Goal: Find specific page/section: Find specific page/section

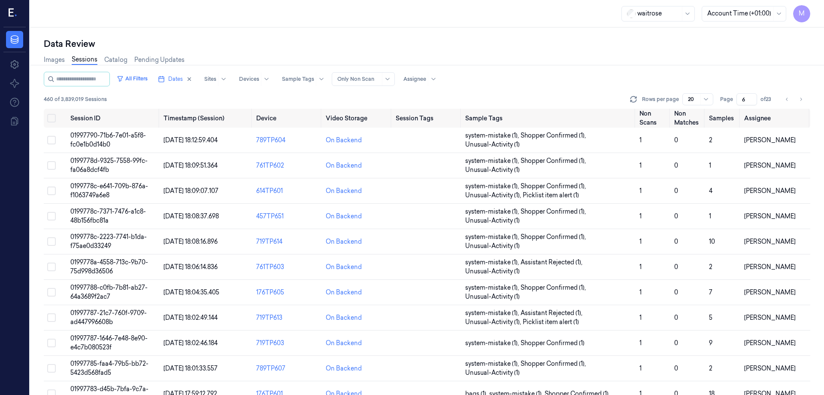
click at [802, 100] on icon "Go to next page" at bounding box center [801, 99] width 5 height 7
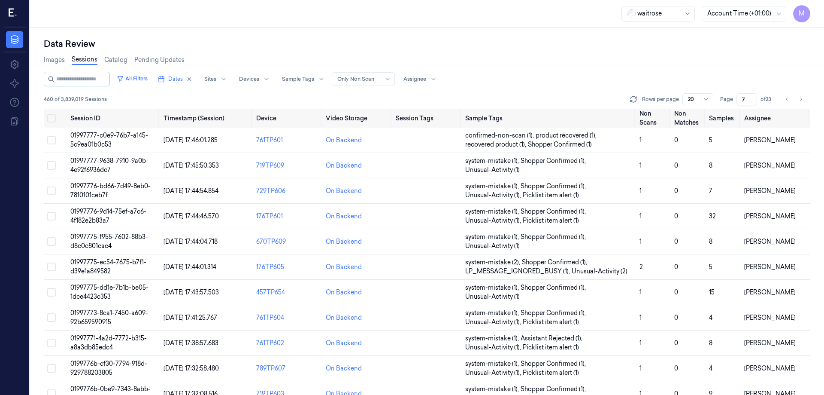
click at [802, 100] on icon "Go to next page" at bounding box center [801, 99] width 5 height 7
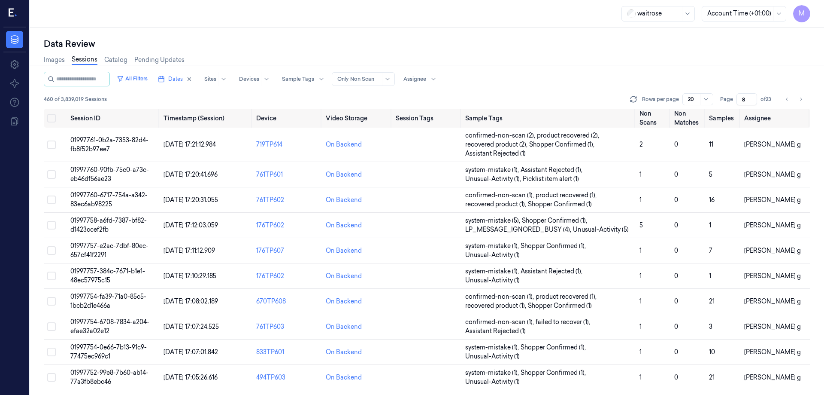
click at [802, 100] on icon "Go to next page" at bounding box center [801, 99] width 5 height 7
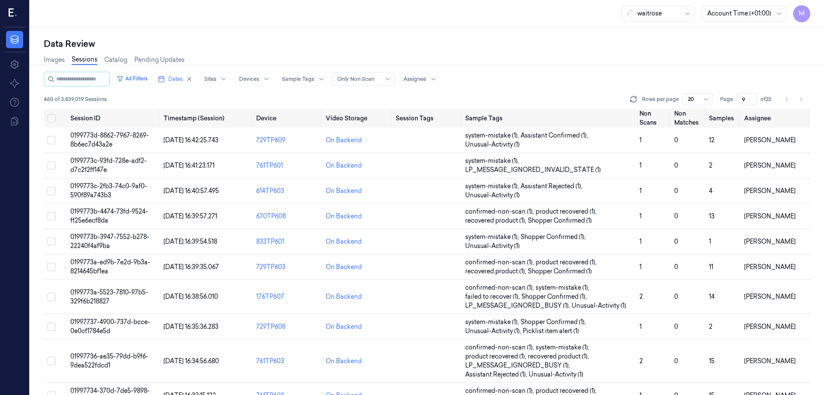
click at [802, 100] on icon "Go to next page" at bounding box center [801, 99] width 5 height 7
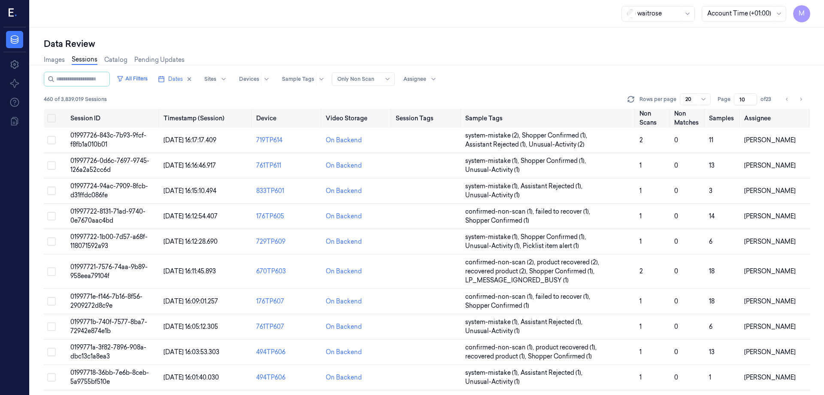
click at [802, 100] on icon "Go to next page" at bounding box center [801, 99] width 5 height 7
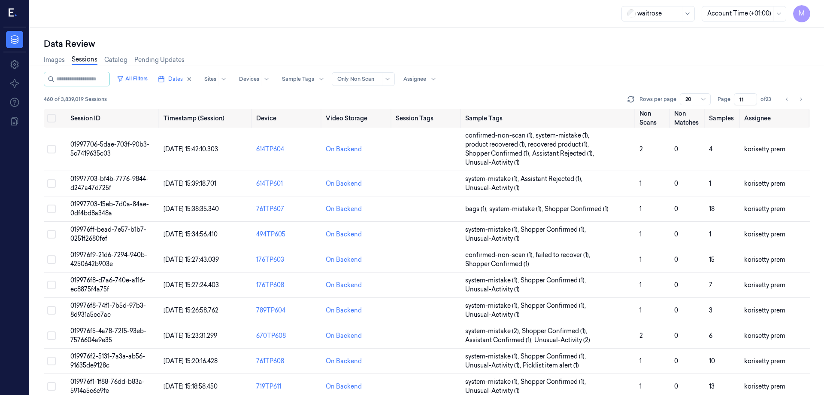
click at [802, 100] on icon "Go to next page" at bounding box center [801, 99] width 5 height 7
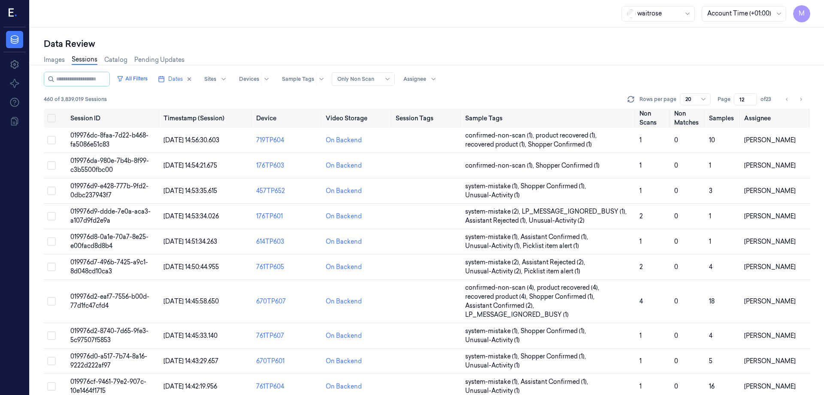
click at [802, 100] on icon "Go to next page" at bounding box center [801, 99] width 5 height 7
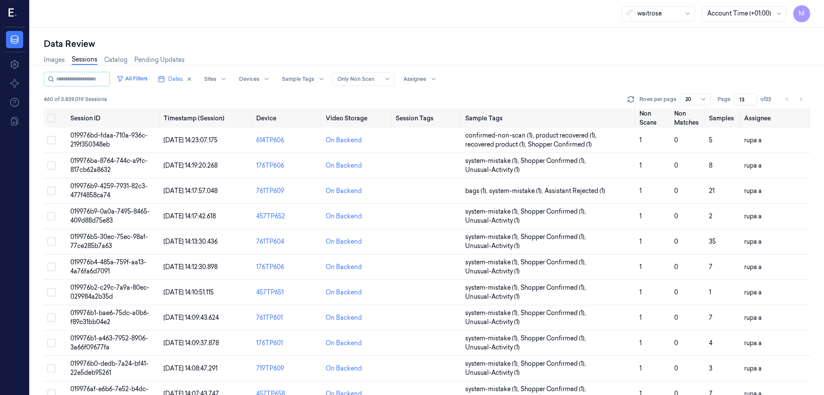
click at [802, 100] on icon "Go to next page" at bounding box center [801, 99] width 5 height 7
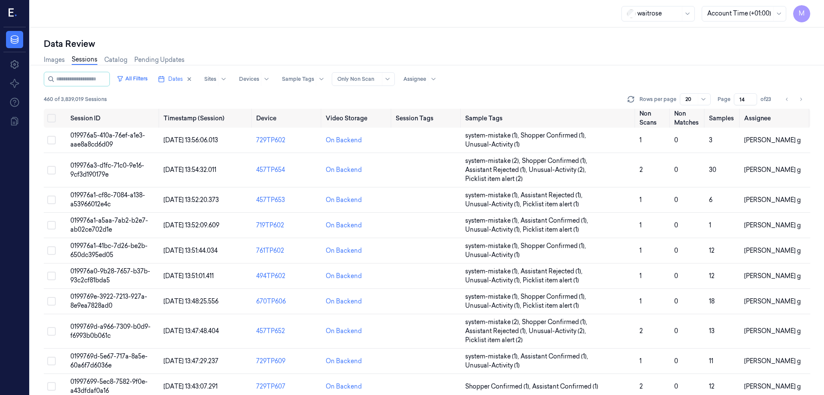
click at [802, 100] on icon "Go to next page" at bounding box center [801, 99] width 5 height 7
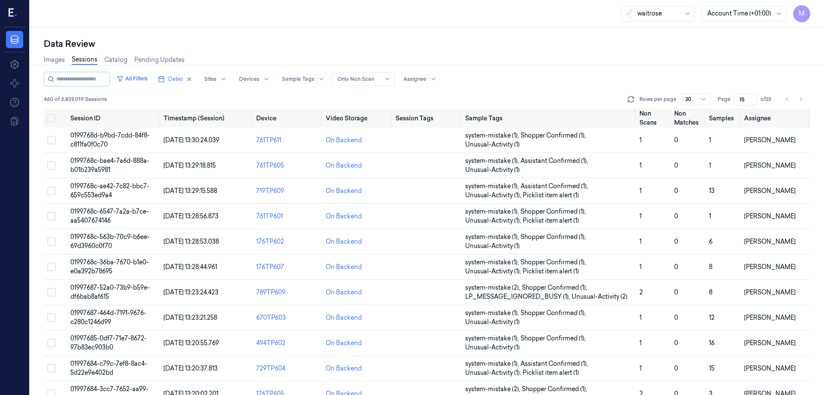
click at [802, 100] on icon "Go to next page" at bounding box center [801, 99] width 5 height 7
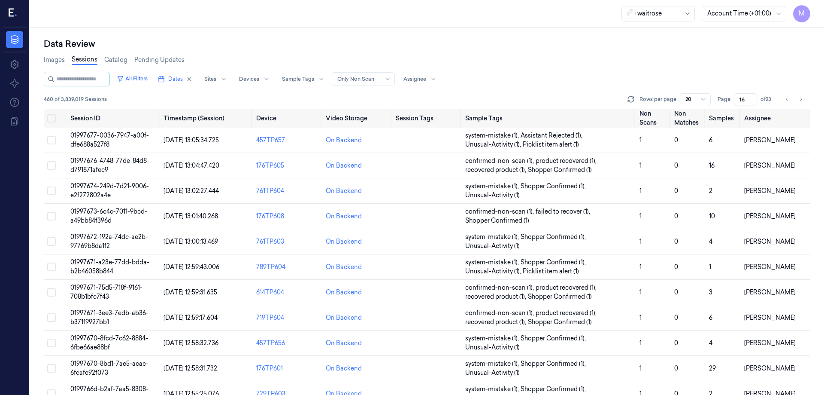
click at [802, 100] on icon "Go to next page" at bounding box center [801, 99] width 5 height 7
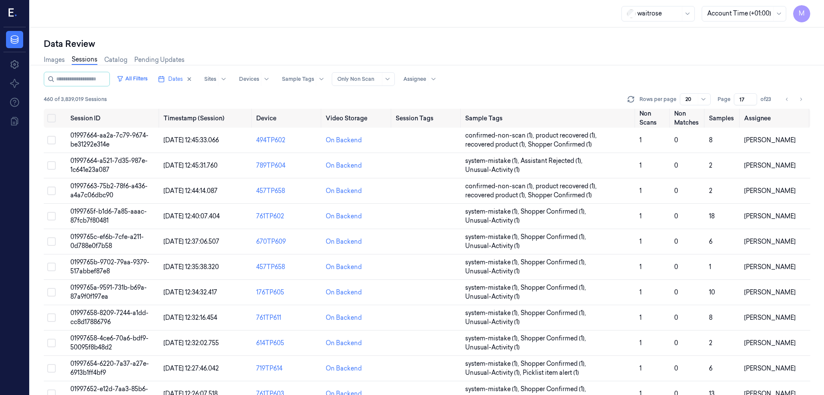
click at [802, 100] on icon "Go to next page" at bounding box center [801, 99] width 5 height 7
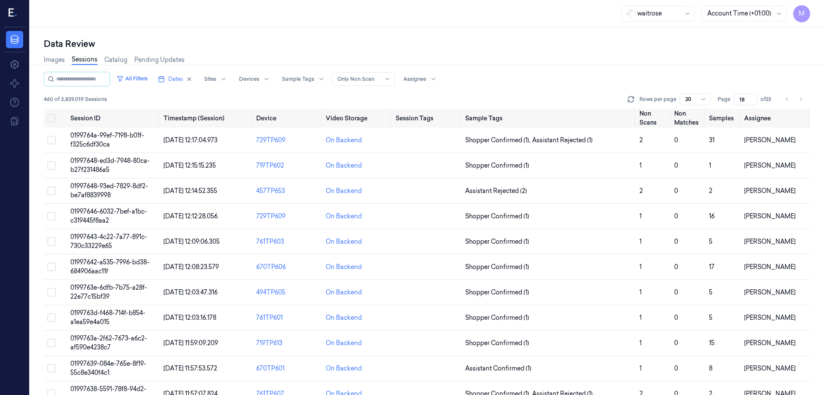
click at [802, 100] on icon "Go to next page" at bounding box center [801, 99] width 5 height 7
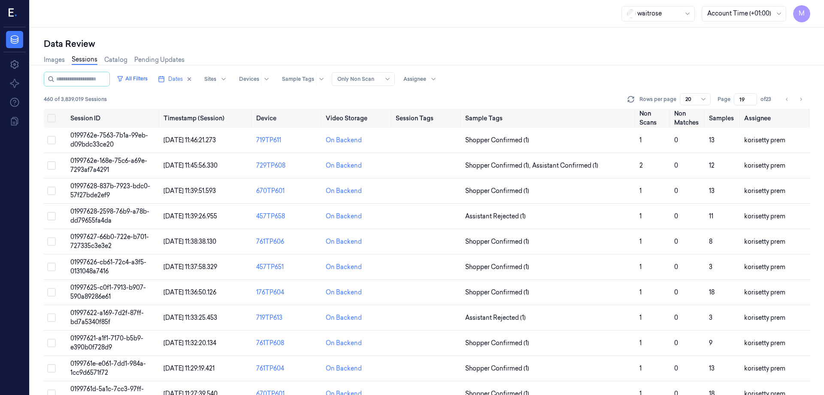
click at [802, 100] on icon "Go to next page" at bounding box center [801, 99] width 5 height 7
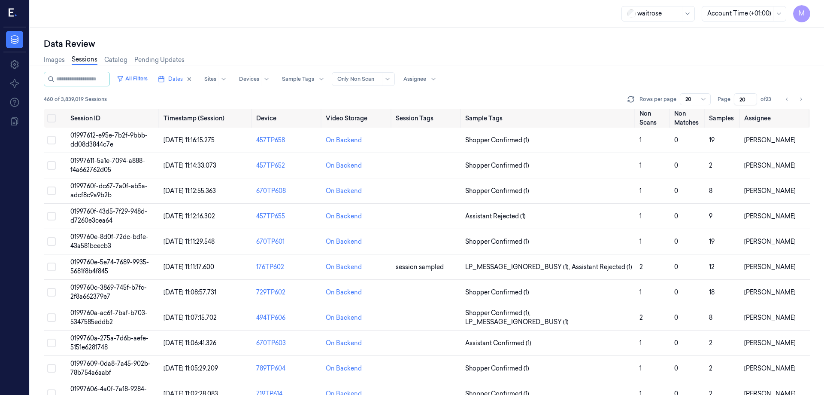
click at [802, 100] on icon "Go to next page" at bounding box center [801, 99] width 5 height 7
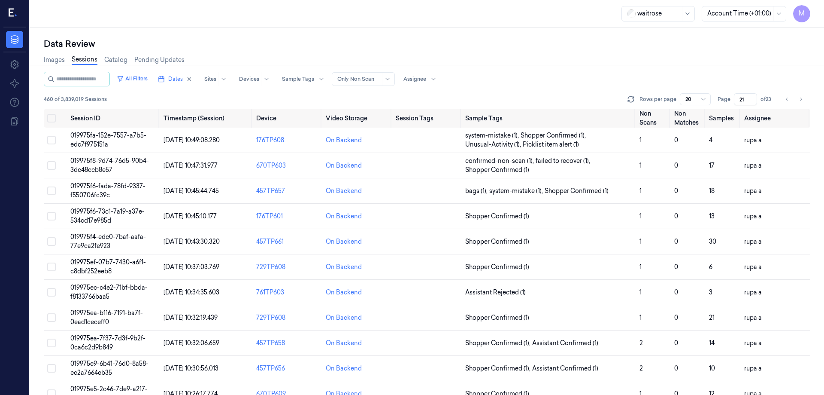
click at [802, 100] on icon "Go to next page" at bounding box center [801, 99] width 5 height 7
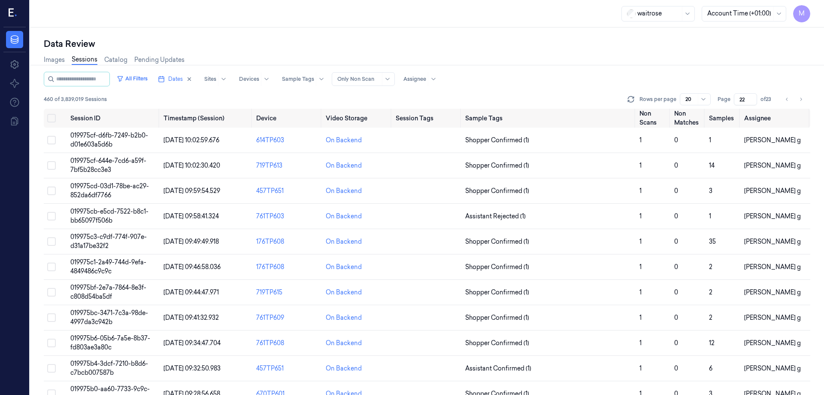
click at [802, 100] on icon "Go to next page" at bounding box center [801, 99] width 5 height 7
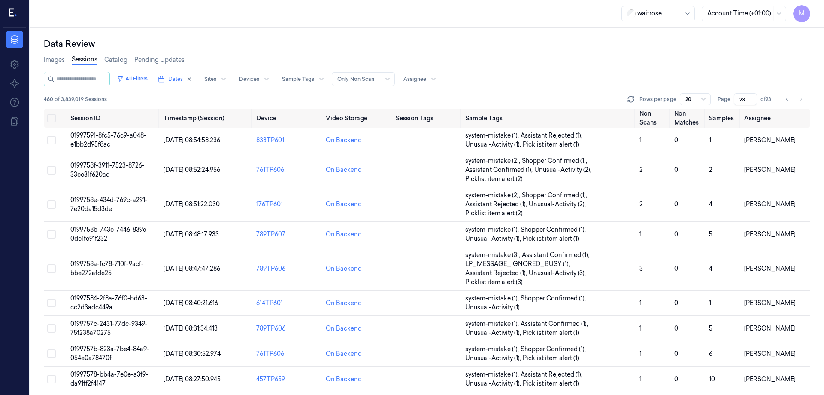
click at [802, 100] on li "pagination" at bounding box center [801, 99] width 12 height 12
click at [790, 103] on button "Go to previous page" at bounding box center [787, 99] width 12 height 12
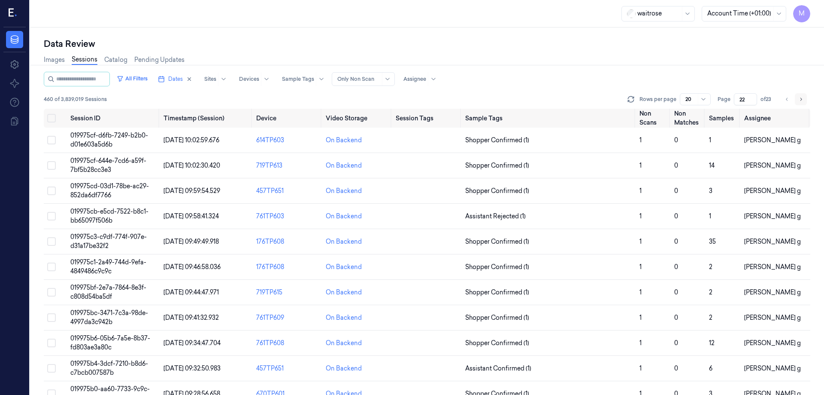
click at [800, 100] on icon "Go to next page" at bounding box center [801, 99] width 5 height 7
type input "23"
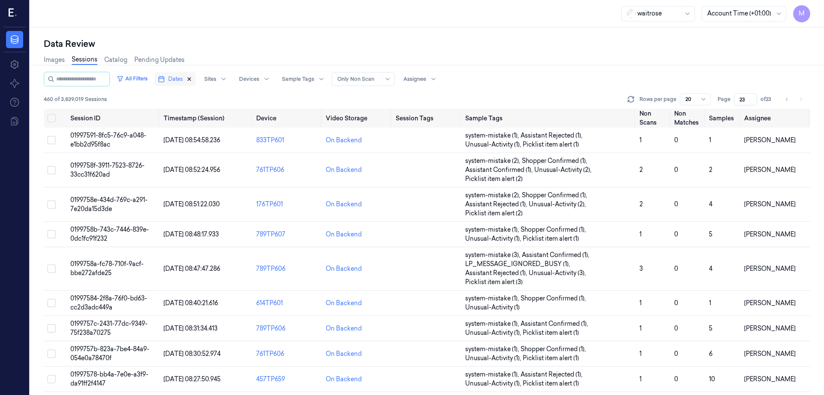
click at [192, 79] on icon "button" at bounding box center [189, 79] width 6 height 6
type input "1"
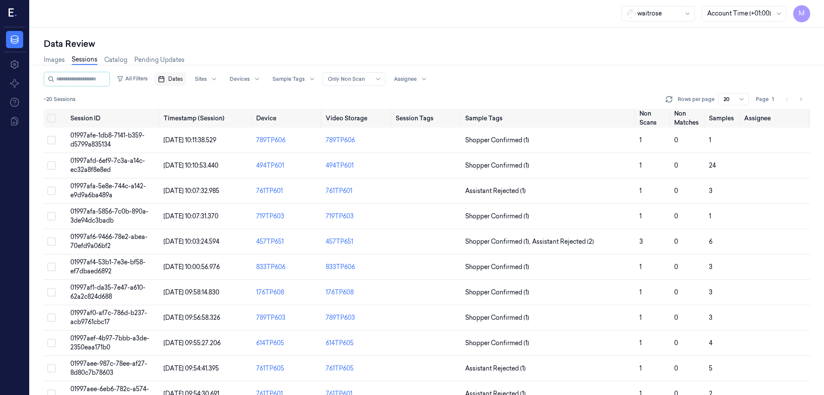
click at [179, 79] on span "Dates" at bounding box center [175, 79] width 15 height 8
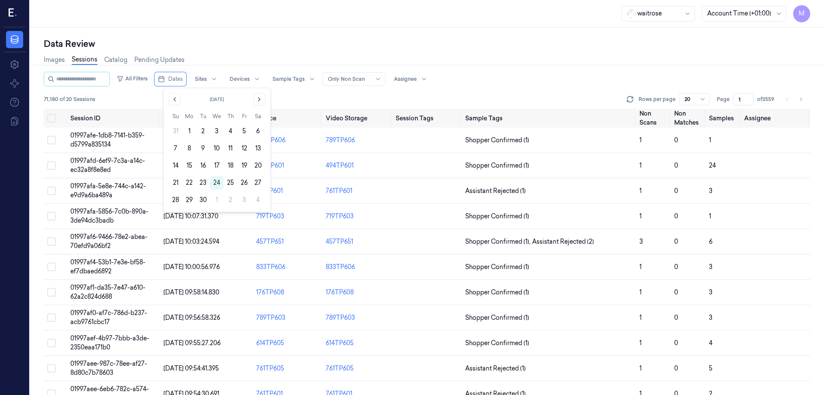
drag, startPoint x: 220, startPoint y: 183, endPoint x: 307, endPoint y: 61, distance: 150.1
click at [220, 183] on button "24" at bounding box center [217, 183] width 14 height 14
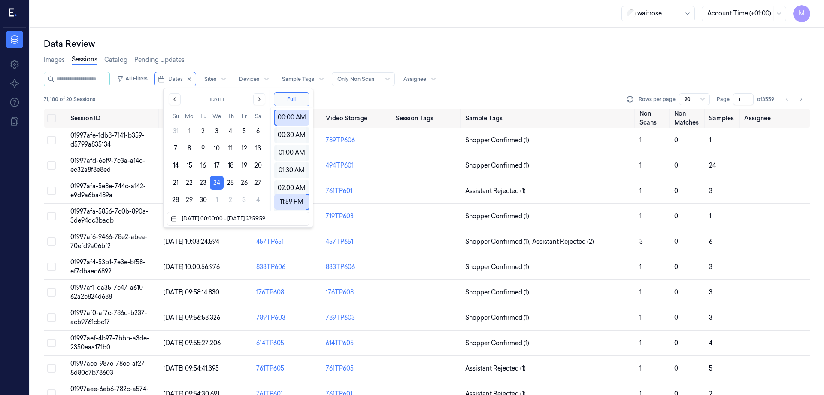
click at [315, 43] on div "Data Review" at bounding box center [427, 44] width 767 height 12
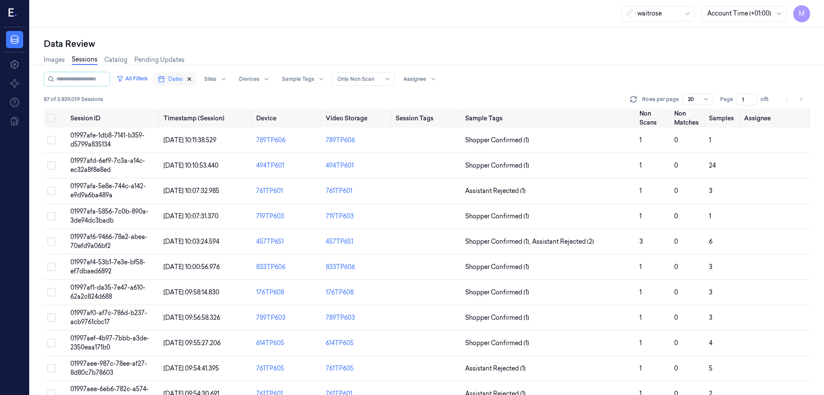
click at [192, 81] on icon "button" at bounding box center [189, 79] width 6 height 6
click at [176, 78] on button "Dates" at bounding box center [171, 79] width 32 height 14
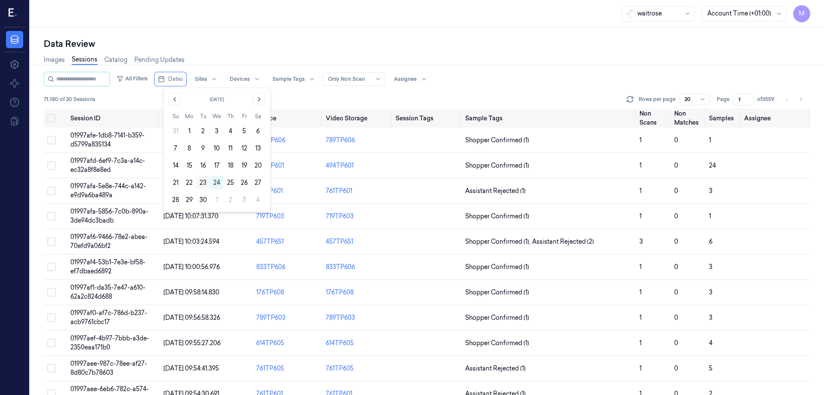
click at [200, 181] on button "23" at bounding box center [203, 183] width 14 height 14
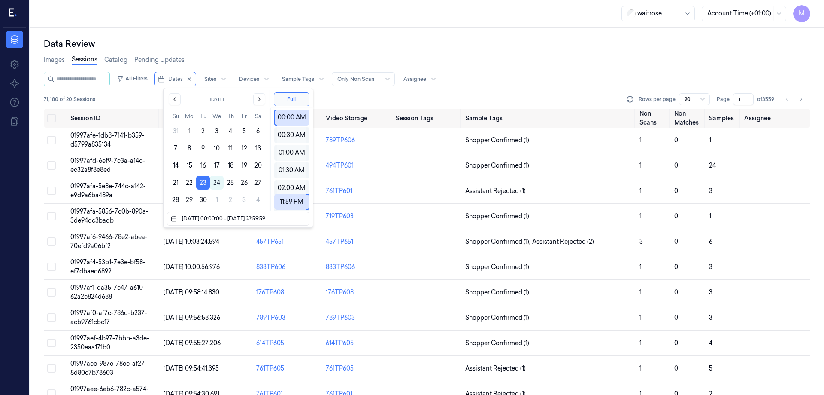
click at [247, 47] on div "Data Review" at bounding box center [427, 44] width 767 height 12
